Goal: Task Accomplishment & Management: Complete application form

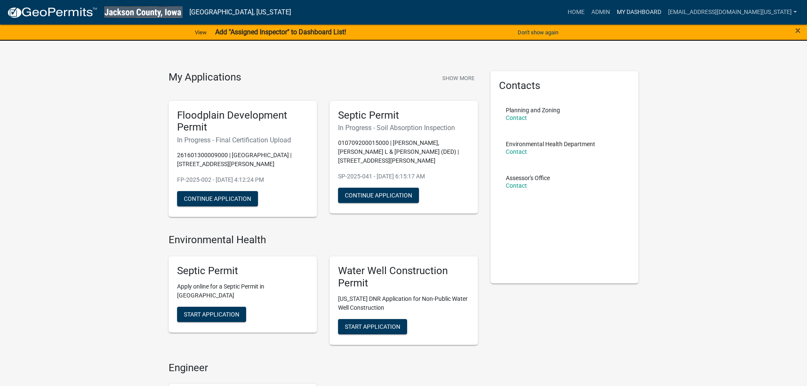
click at [632, 12] on link "My Dashboard" at bounding box center [638, 12] width 51 height 16
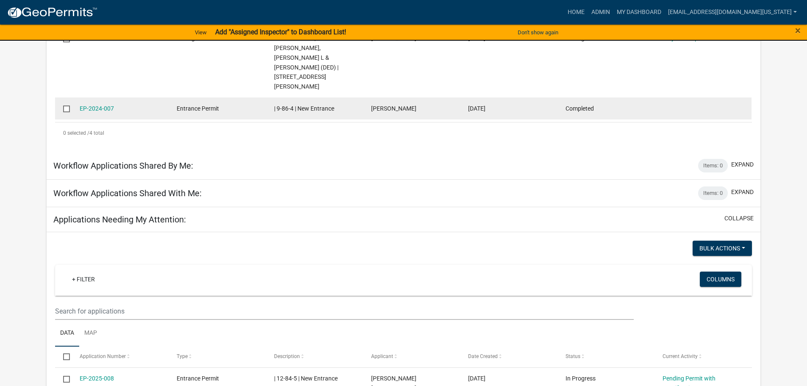
scroll to position [451, 0]
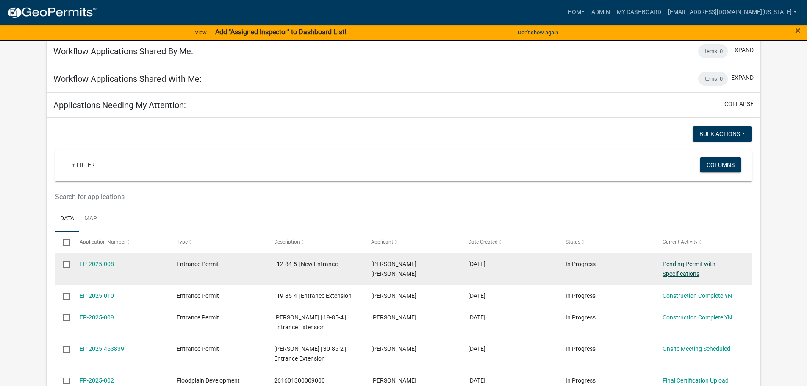
click at [665, 260] on link "Pending Permit with Specifications" at bounding box center [688, 268] width 53 height 17
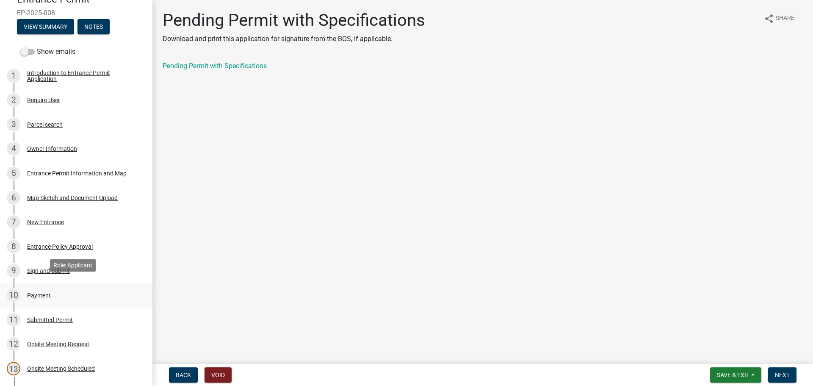
scroll to position [85, 0]
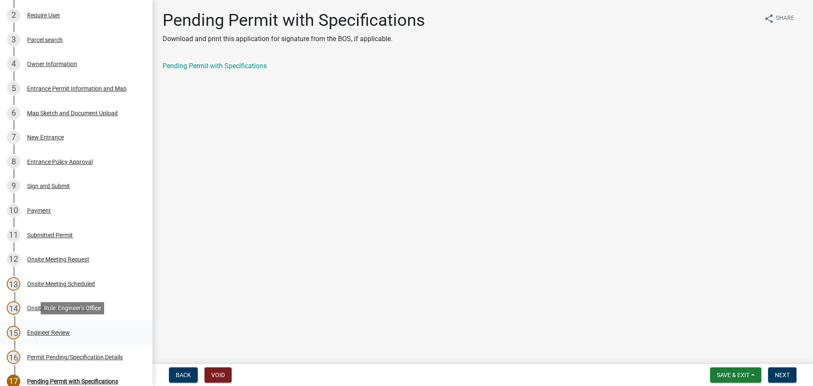
click at [50, 326] on div "15 Engineer Review" at bounding box center [73, 333] width 132 height 14
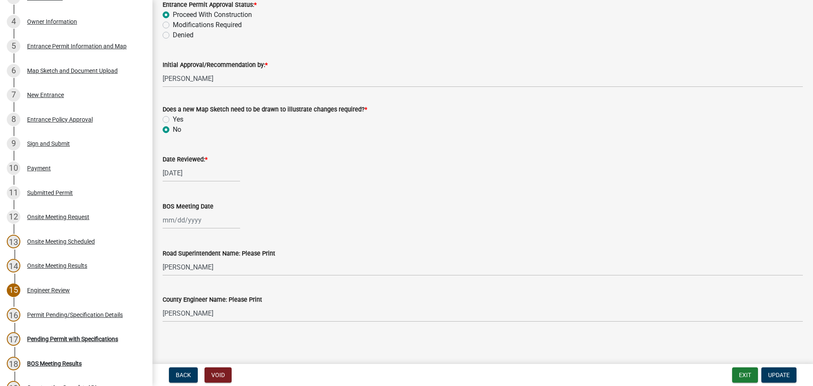
scroll to position [1256, 0]
click at [199, 221] on div at bounding box center [201, 218] width 77 height 17
select select "8"
select select "2025"
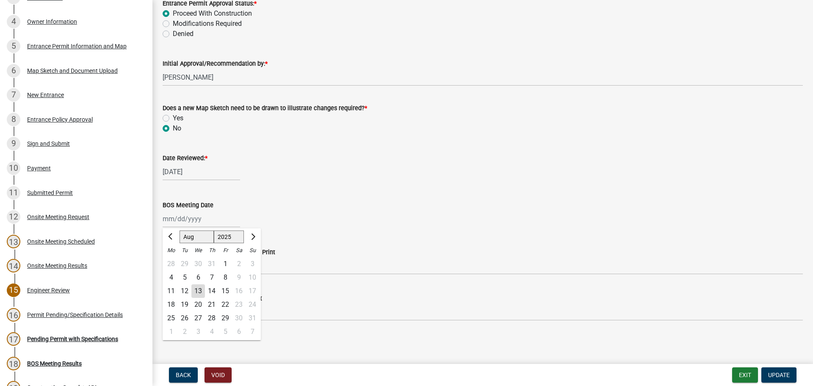
click at [346, 215] on div "[PERSON_NAME] Feb Mar Apr [PERSON_NAME][DATE] Oct Nov [DATE] 1526 1527 1528 152…" at bounding box center [483, 218] width 640 height 17
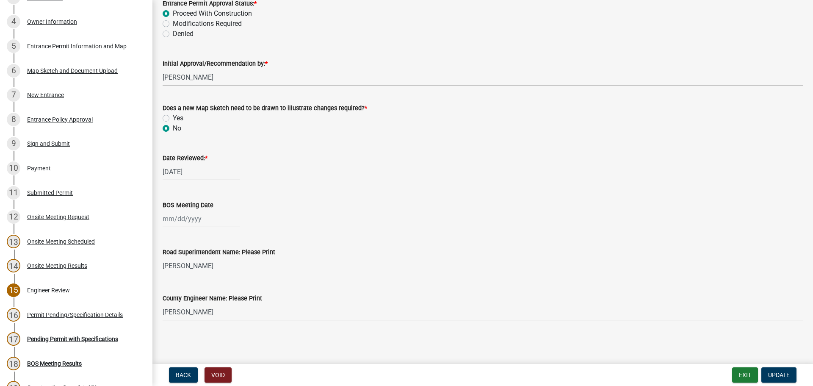
click at [179, 215] on div at bounding box center [201, 218] width 77 height 17
select select "8"
select select "2025"
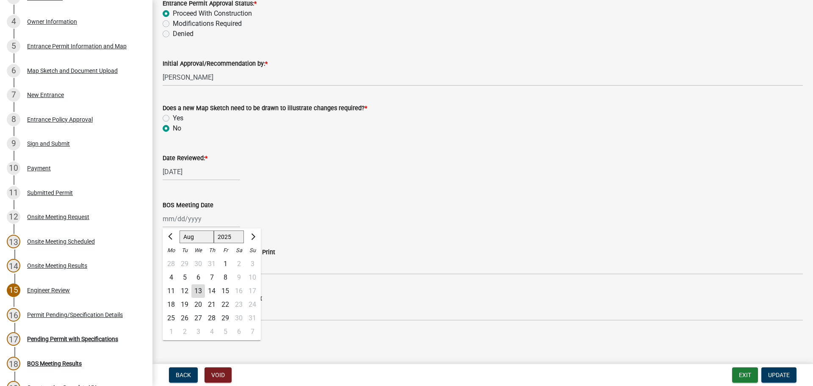
click at [183, 288] on div "12" at bounding box center [185, 291] width 14 height 14
type input "[DATE]"
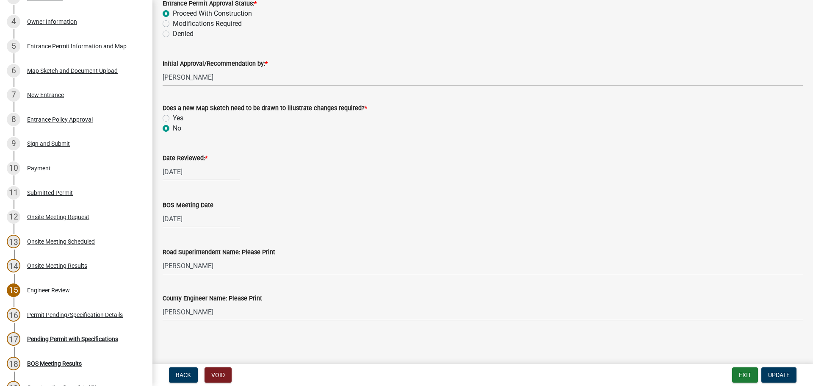
click at [346, 193] on div "BOS Meeting Date [DATE]" at bounding box center [483, 207] width 640 height 39
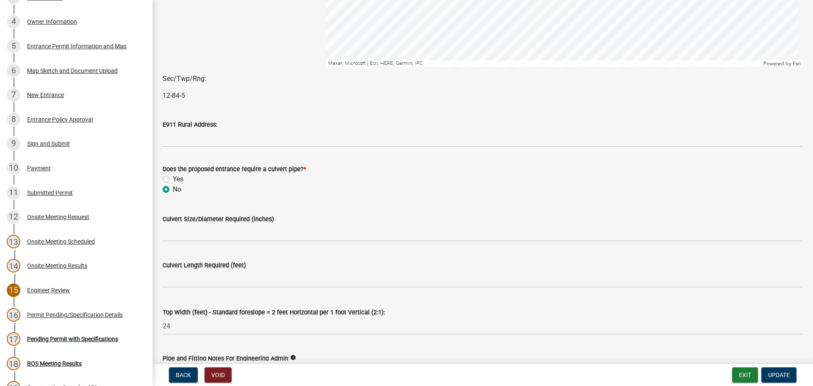
scroll to position [197, 0]
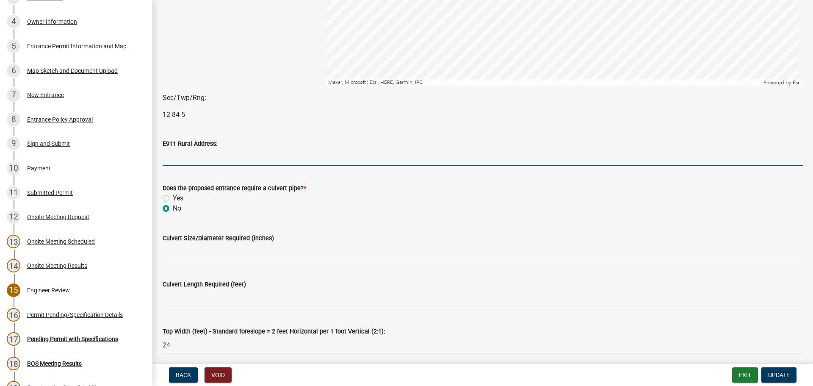
click at [197, 161] on input "E911 Rural Address:" at bounding box center [483, 157] width 640 height 17
type input "[STREET_ADDRESS]"
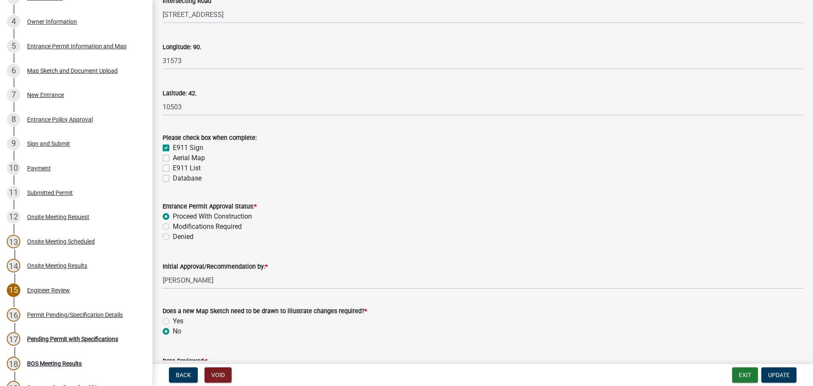
scroll to position [1101, 0]
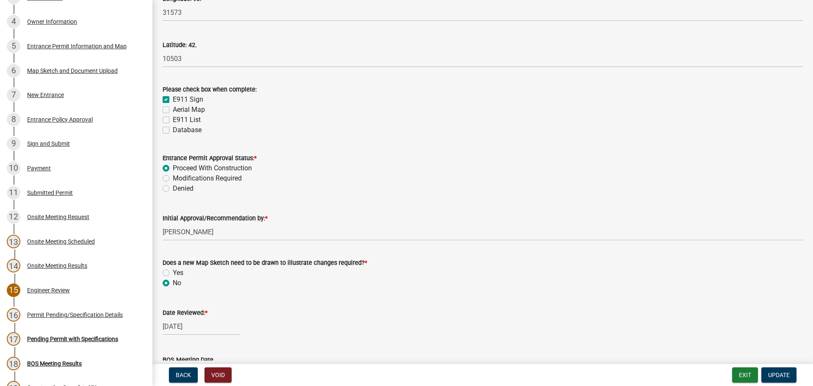
click at [173, 109] on label "Aerial Map" at bounding box center [189, 110] width 32 height 10
click at [173, 109] on input "Aerial Map" at bounding box center [176, 108] width 6 height 6
checkbox input "true"
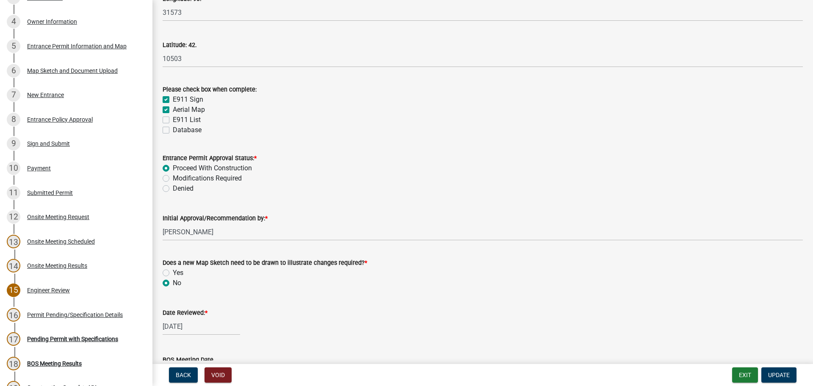
checkbox input "false"
click at [173, 118] on label "E911 List" at bounding box center [187, 120] width 28 height 10
click at [173, 118] on input "E911 List" at bounding box center [176, 118] width 6 height 6
checkbox input "true"
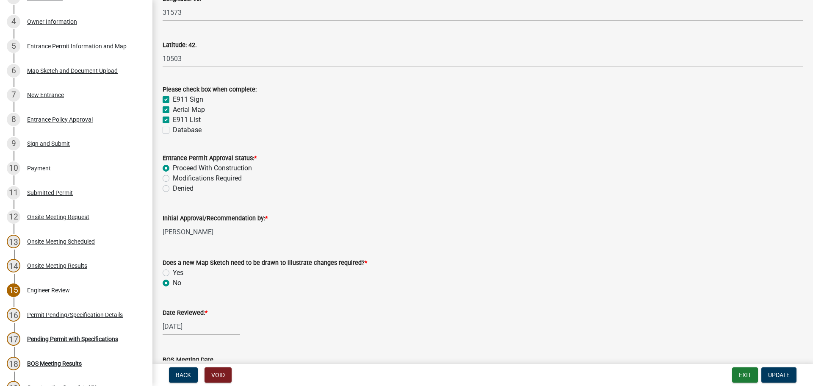
checkbox input "true"
checkbox input "false"
click at [769, 375] on span "Update" at bounding box center [779, 374] width 22 height 7
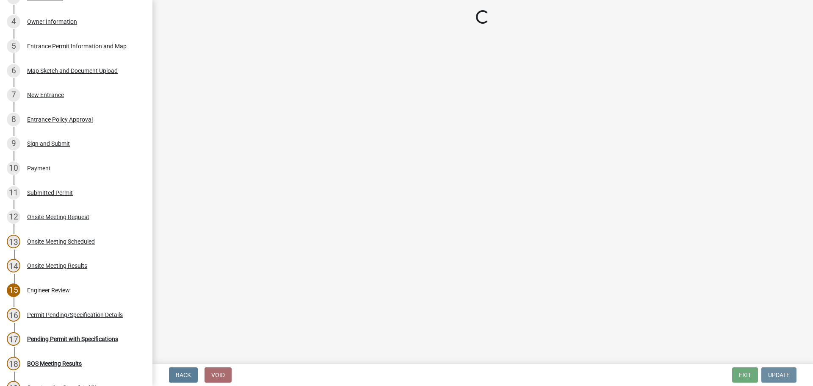
scroll to position [0, 0]
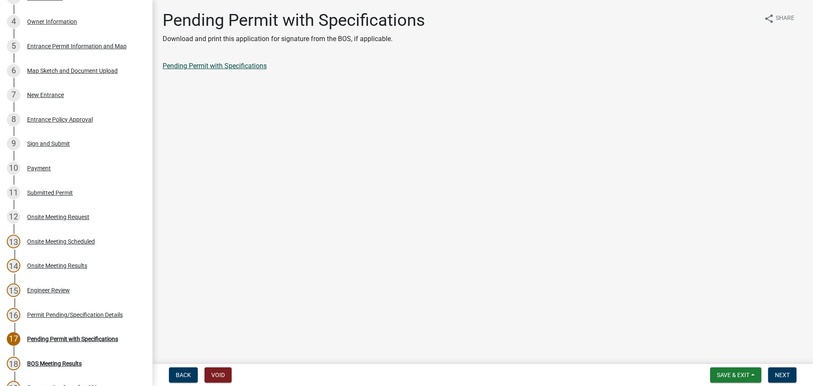
click at [246, 66] on link "Pending Permit with Specifications" at bounding box center [215, 66] width 104 height 8
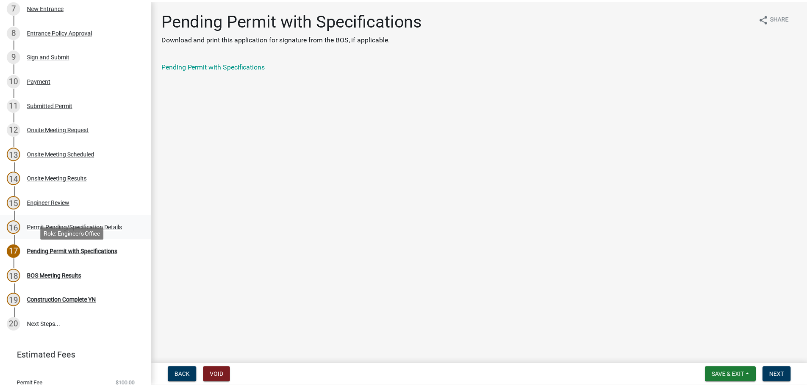
scroll to position [286, 0]
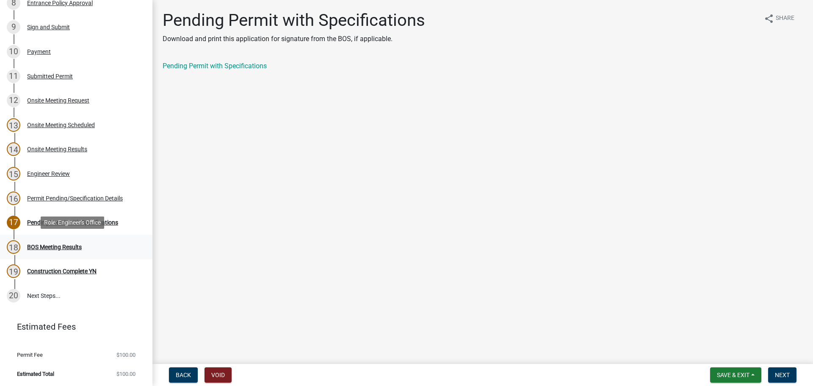
click at [55, 250] on div "18 BOS Meeting Results" at bounding box center [73, 247] width 132 height 14
click at [780, 372] on span "Next" at bounding box center [782, 374] width 15 height 7
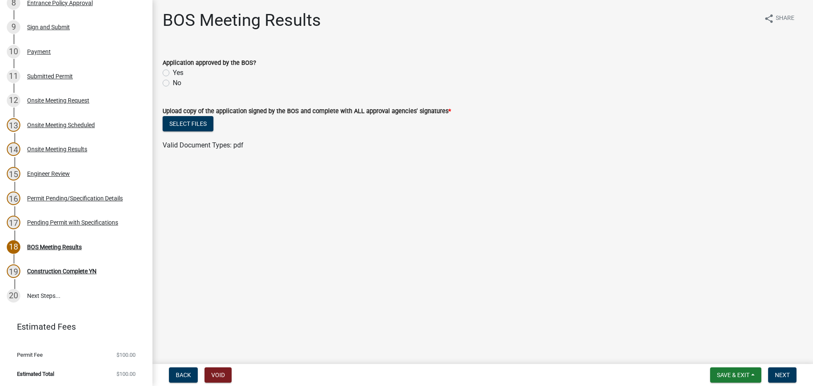
click at [173, 72] on label "Yes" at bounding box center [178, 73] width 11 height 10
click at [173, 72] on input "Yes" at bounding box center [176, 71] width 6 height 6
radio input "true"
click at [209, 130] on button "Select files" at bounding box center [188, 123] width 51 height 15
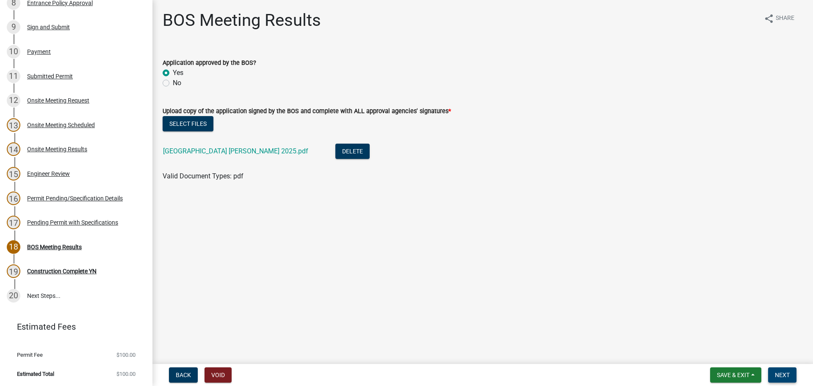
click at [777, 373] on span "Next" at bounding box center [782, 374] width 15 height 7
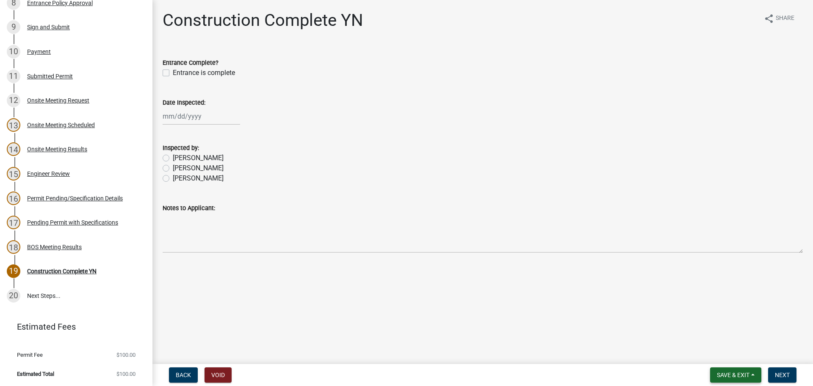
click at [744, 373] on span "Save & Exit" at bounding box center [733, 374] width 33 height 7
click at [600, 333] on main "Construction Complete YN share Share Entrance Complete? Entrance is complete Da…" at bounding box center [482, 180] width 661 height 360
click at [730, 370] on button "Save & Exit" at bounding box center [735, 374] width 51 height 15
click at [728, 356] on button "Save & Exit" at bounding box center [728, 353] width 68 height 20
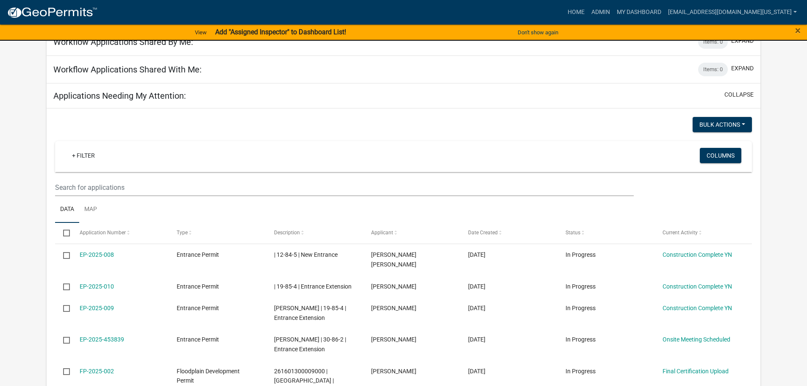
scroll to position [466, 0]
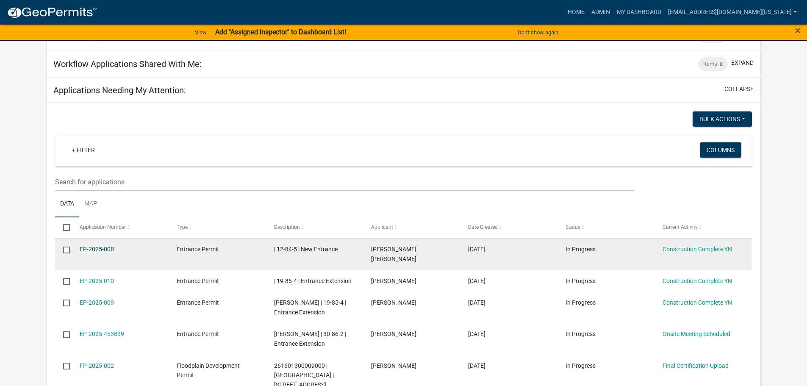
click at [99, 246] on link "EP-2025-008" at bounding box center [97, 249] width 34 height 7
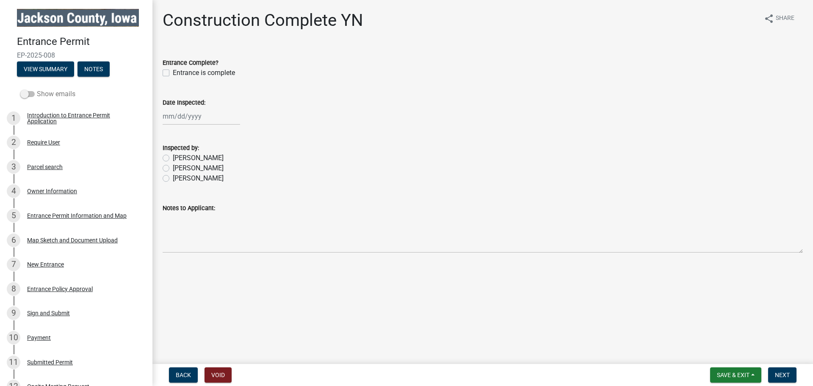
click at [22, 93] on span at bounding box center [27, 94] width 14 height 6
click at [37, 89] on input "Show emails" at bounding box center [37, 89] width 0 height 0
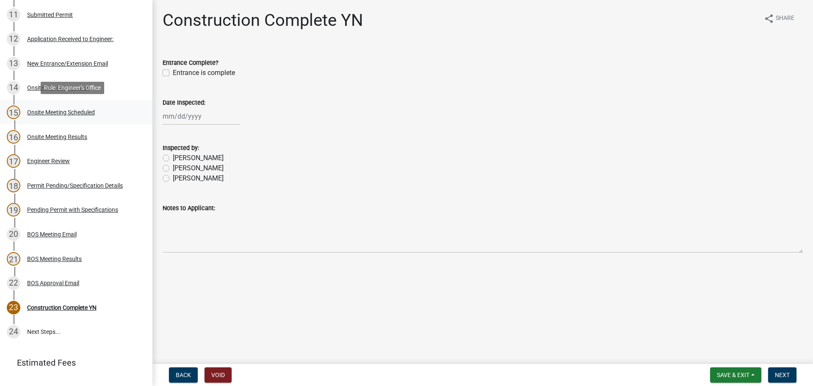
scroll to position [381, 0]
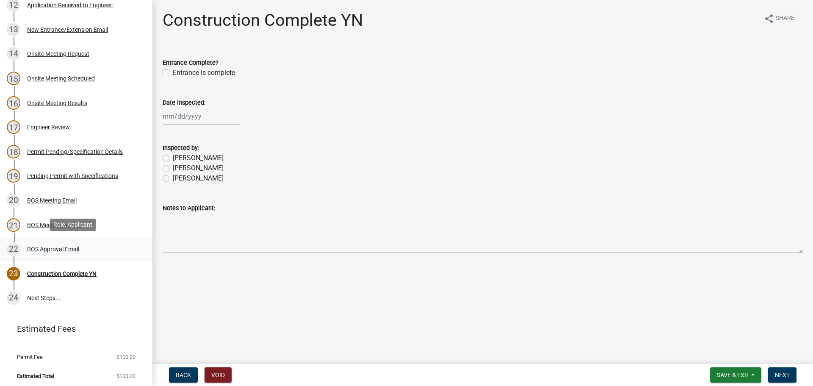
click at [66, 250] on div "BOS Approval Email" at bounding box center [53, 249] width 52 height 6
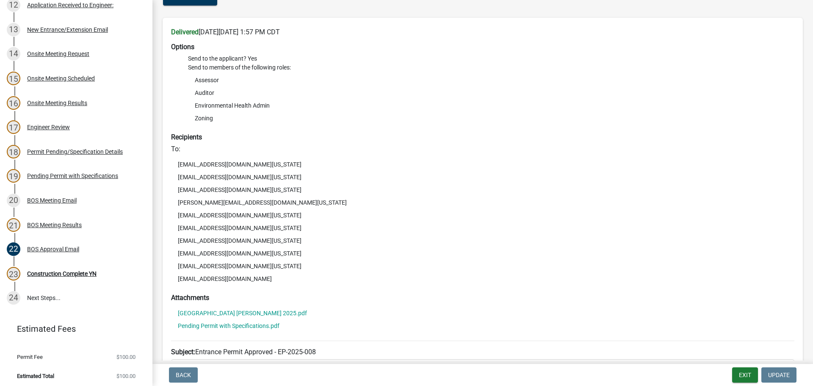
scroll to position [0, 0]
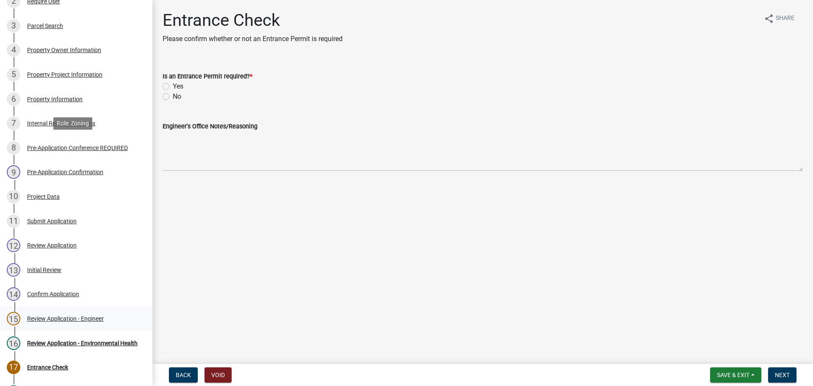
scroll to position [169, 0]
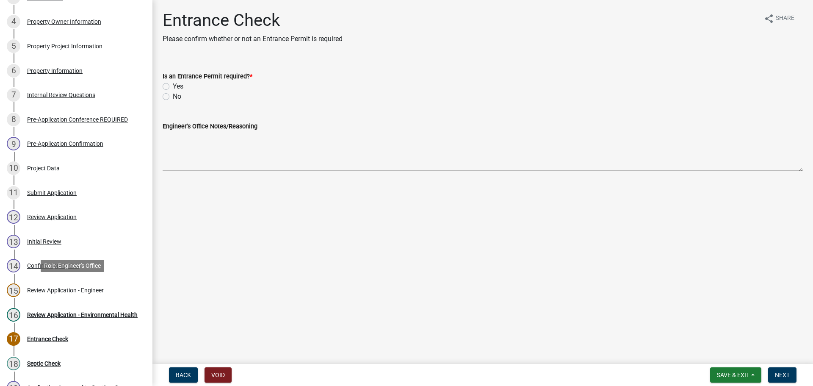
click at [42, 291] on div "Review Application - Engineer" at bounding box center [65, 290] width 77 height 6
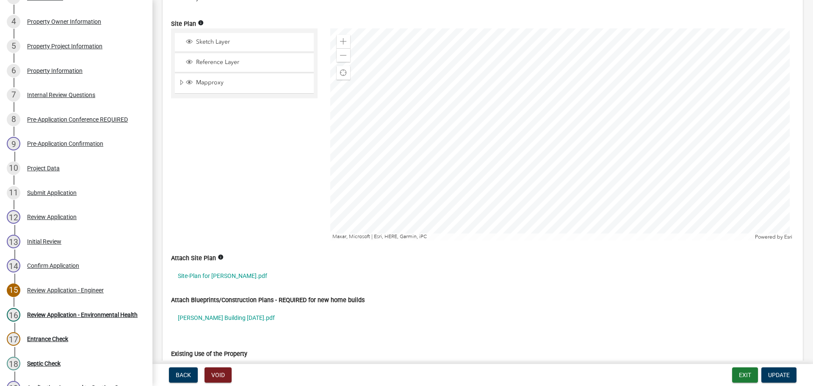
scroll to position [932, 0]
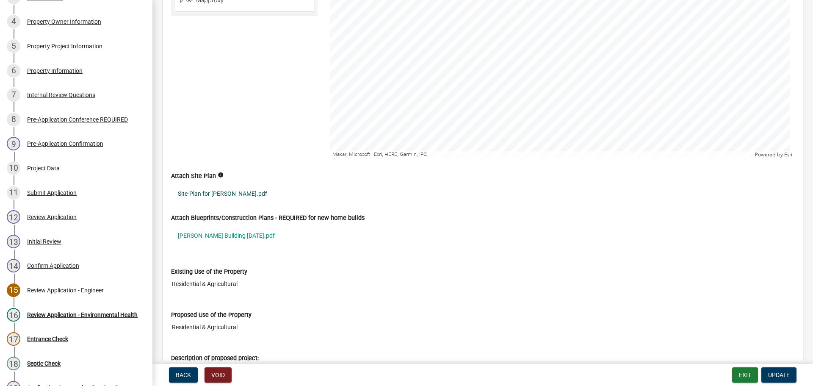
click at [240, 197] on link "Site-Plan for Mike Weber.pdf" at bounding box center [482, 193] width 623 height 19
click at [256, 236] on link "Mike Weber Building 6-1-25.pdf" at bounding box center [482, 235] width 623 height 19
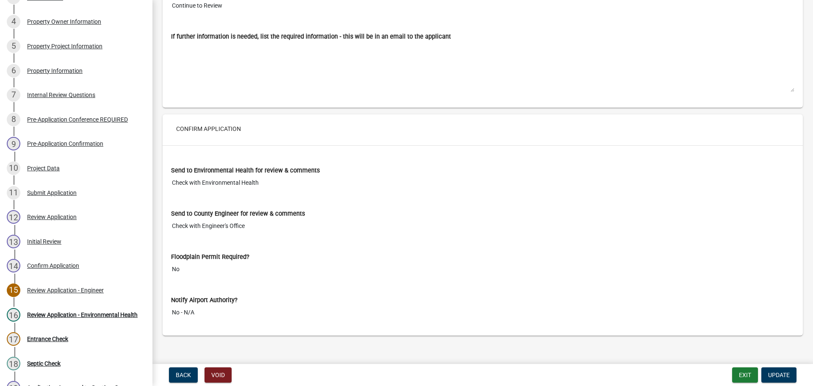
scroll to position [3438, 0]
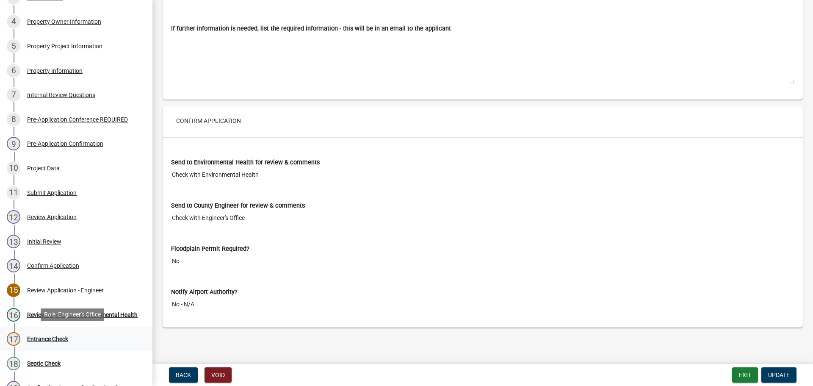
click at [66, 337] on div "Entrance Check" at bounding box center [47, 339] width 41 height 6
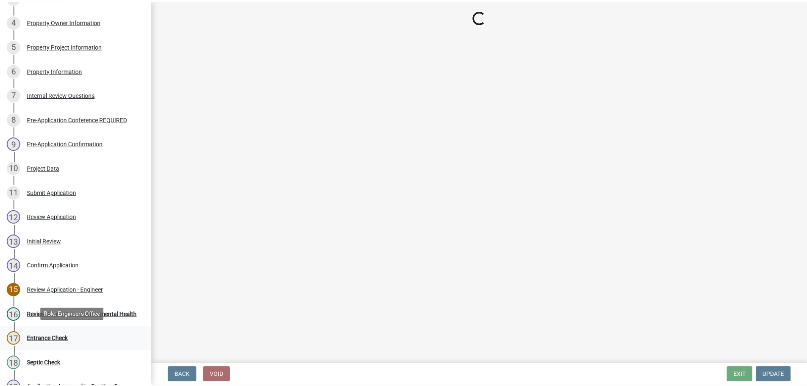
scroll to position [0, 0]
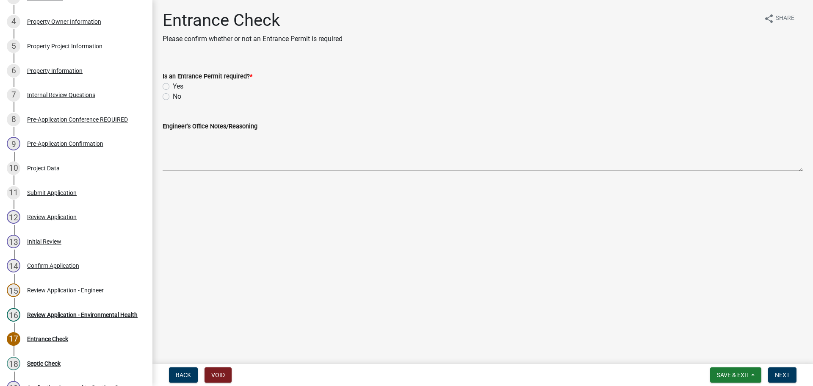
click at [173, 96] on label "No" at bounding box center [177, 96] width 8 height 10
click at [173, 96] on input "No" at bounding box center [176, 94] width 6 height 6
radio input "true"
click at [787, 376] on span "Next" at bounding box center [782, 374] width 15 height 7
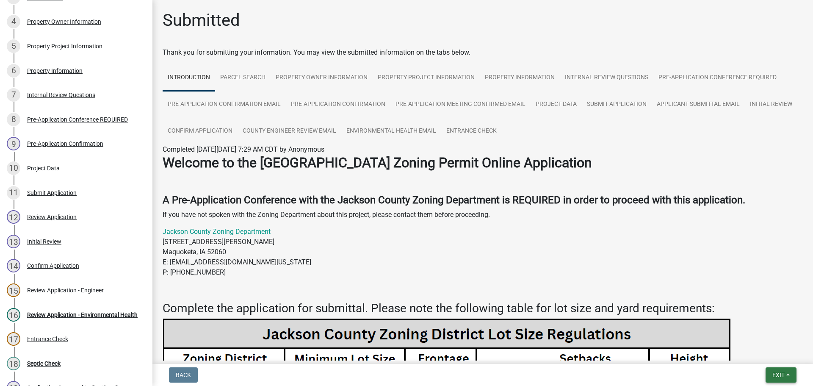
click at [786, 371] on button "Exit" at bounding box center [781, 374] width 31 height 15
click at [747, 351] on button "Save & Exit" at bounding box center [763, 353] width 68 height 20
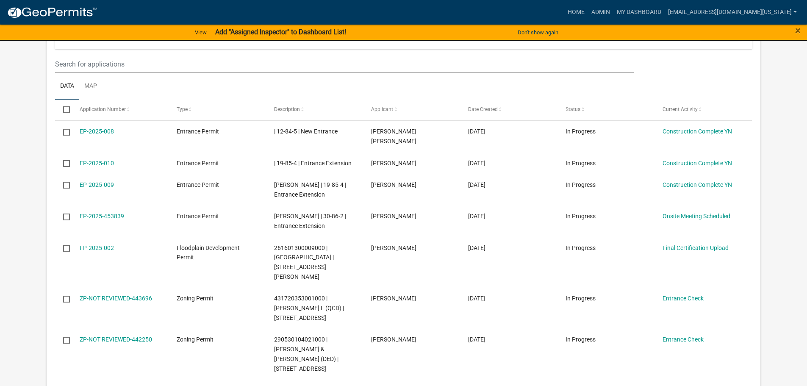
scroll to position [466, 0]
